Goal: Find specific page/section: Find specific page/section

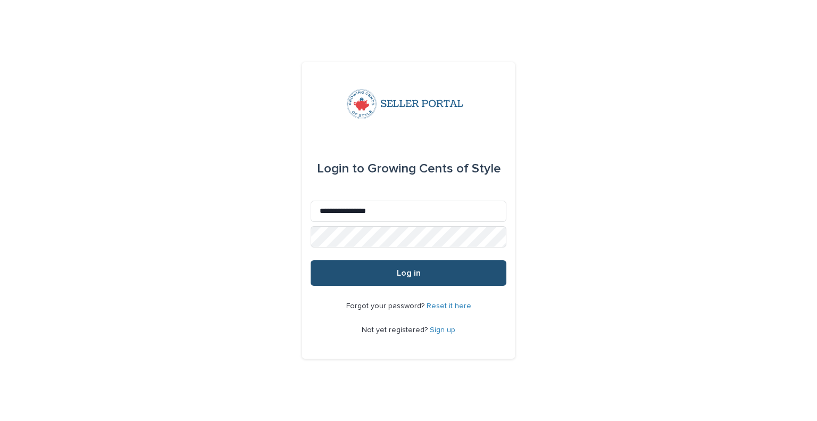
click at [391, 274] on button "Log in" at bounding box center [409, 273] width 196 height 26
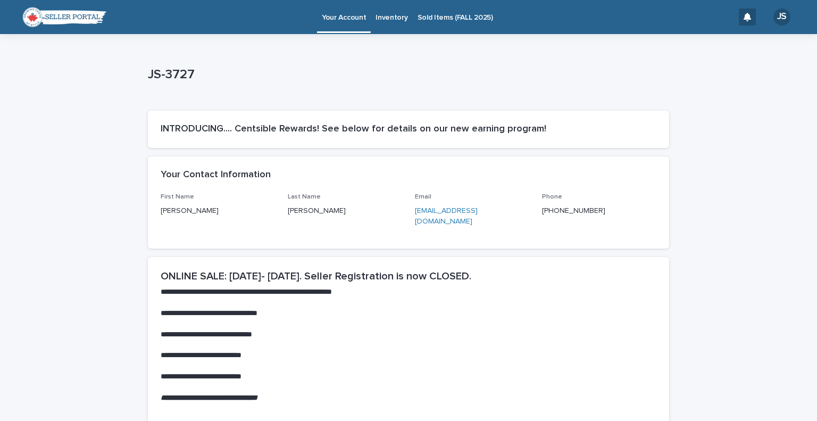
click at [436, 21] on p "Sold Items (FALL 2025)" at bounding box center [456, 11] width 76 height 22
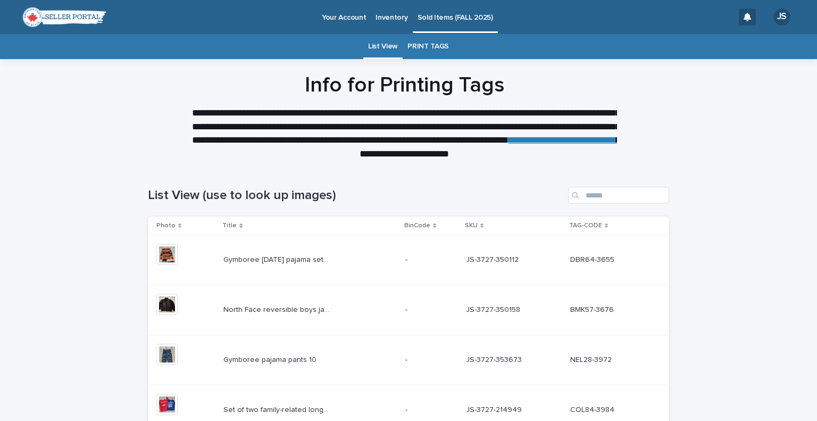
click at [745, 152] on div "**********" at bounding box center [404, 116] width 809 height 88
